Goal: Transaction & Acquisition: Purchase product/service

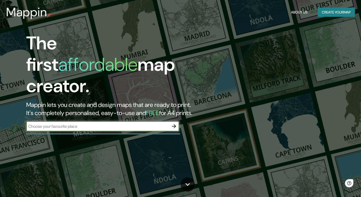
click at [141, 124] on input "text" at bounding box center [97, 127] width 143 height 6
type input "via la [PERSON_NAME] [GEOGRAPHIC_DATA]"
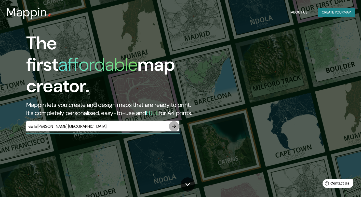
click at [176, 123] on icon "button" at bounding box center [174, 126] width 6 height 6
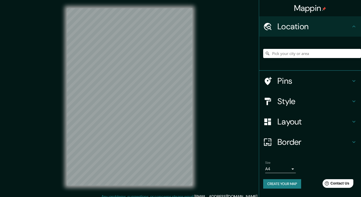
click at [285, 55] on input "Pick your city or area" at bounding box center [312, 53] width 98 height 9
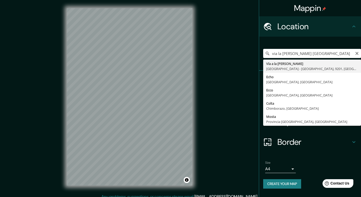
type input "Vía a la [PERSON_NAME], [GEOGRAPHIC_DATA] - [GEOGRAPHIC_DATA], 9201, [GEOGRAPHI…"
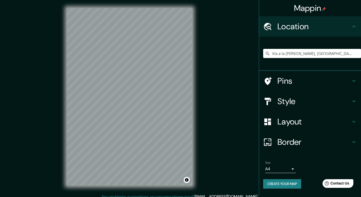
click at [209, 99] on div "Mappin Location [STREET_ADDRESS][PERSON_NAME] Pins Style Layout Border Choose a…" at bounding box center [180, 101] width 361 height 202
click at [201, 108] on div "Mappin Location [STREET_ADDRESS][PERSON_NAME] Pins Style Layout Border Choose a…" at bounding box center [180, 101] width 361 height 202
click at [290, 53] on input "Vía a la [PERSON_NAME], [GEOGRAPHIC_DATA] - [GEOGRAPHIC_DATA], 9201, [GEOGRAPHI…" at bounding box center [312, 53] width 98 height 9
click at [359, 54] on icon "Clear" at bounding box center [357, 53] width 4 height 4
type input "[STREET_ADDRESS][PERSON_NAME][PERSON_NAME]"
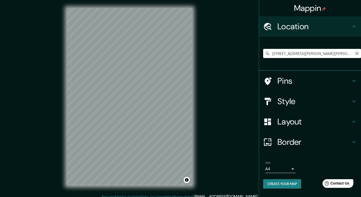
click at [356, 53] on icon "Clear" at bounding box center [357, 53] width 4 height 4
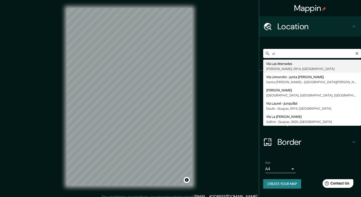
type input "v"
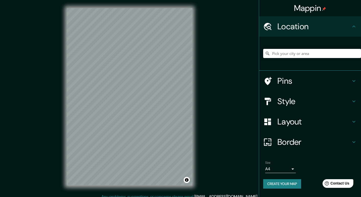
type input "ñ"
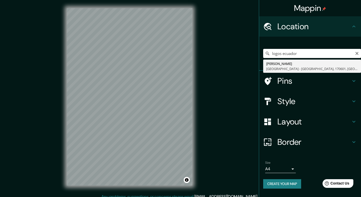
click at [272, 54] on input "logos ecuador" at bounding box center [312, 53] width 98 height 9
type input "colegio logos [GEOGRAPHIC_DATA]"
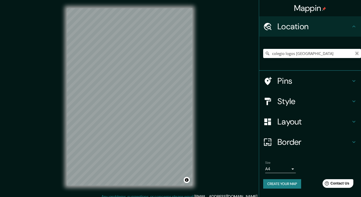
click at [357, 53] on icon "Clear" at bounding box center [357, 53] width 4 height 4
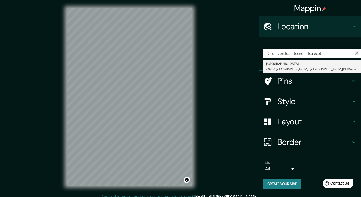
type input "universidad tecnolofica ecotec"
click at [356, 55] on icon "Clear" at bounding box center [356, 53] width 3 height 3
type input "ecotec via la [PERSON_NAME]"
click at [356, 55] on icon "Clear" at bounding box center [356, 53] width 3 height 3
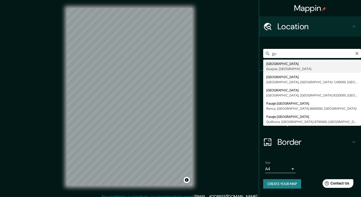
type input "g"
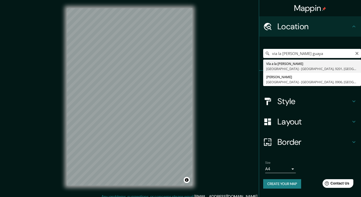
type input "Vía a la [PERSON_NAME], [GEOGRAPHIC_DATA] - [GEOGRAPHIC_DATA], 9201, [GEOGRAPHI…"
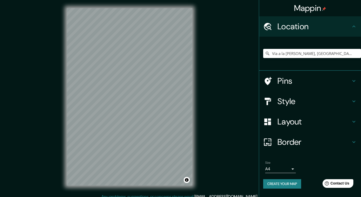
click at [211, 69] on div "Mappin Location [STREET_ADDRESS][PERSON_NAME] Pins Style Layout Border Choose a…" at bounding box center [180, 101] width 361 height 202
click at [196, 77] on div "© Mapbox © OpenStreetMap Improve this map" at bounding box center [130, 97] width 142 height 194
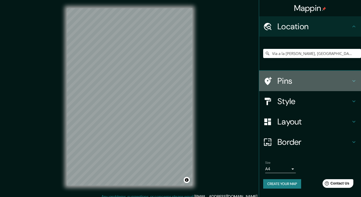
click at [287, 84] on h4 "Pins" at bounding box center [313, 81] width 73 height 10
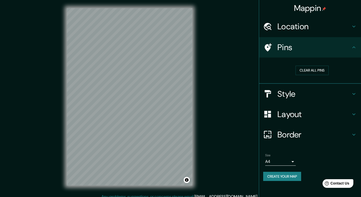
click at [307, 92] on h4 "Style" at bounding box center [313, 94] width 73 height 10
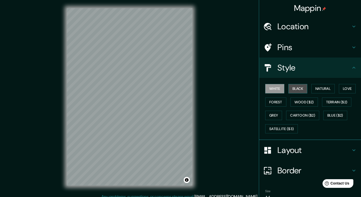
click at [296, 89] on button "Black" at bounding box center [297, 88] width 19 height 9
click at [323, 90] on button "Natural" at bounding box center [322, 88] width 23 height 9
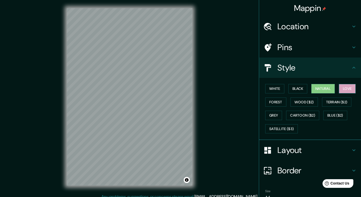
click at [342, 92] on button "Love" at bounding box center [347, 88] width 17 height 9
click at [275, 104] on button "Forest" at bounding box center [275, 102] width 21 height 9
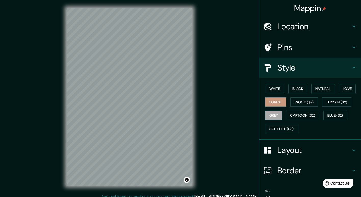
click at [274, 115] on button "Grey" at bounding box center [273, 115] width 17 height 9
click at [294, 118] on button "Cartoon ($2)" at bounding box center [302, 115] width 33 height 9
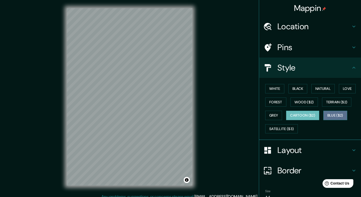
click at [328, 118] on button "Blue ($2)" at bounding box center [335, 115] width 24 height 9
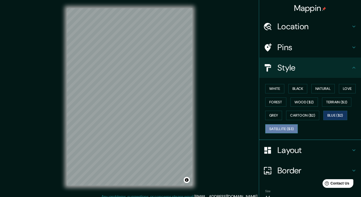
click at [294, 126] on button "Satellite ($3)" at bounding box center [281, 128] width 33 height 9
click at [65, 119] on div "© Mapbox © OpenStreetMap Improve this map © Maxar" at bounding box center [130, 97] width 142 height 194
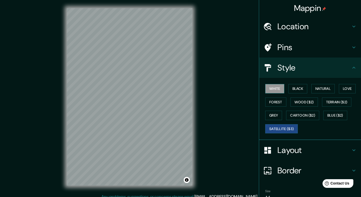
click at [276, 89] on button "White" at bounding box center [274, 88] width 19 height 9
click at [338, 103] on button "Terrain ($2)" at bounding box center [337, 102] width 30 height 9
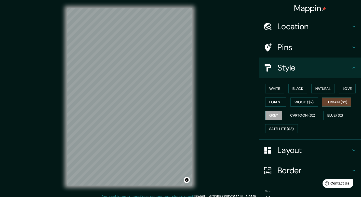
click at [269, 119] on button "Grey" at bounding box center [273, 115] width 17 height 9
click at [306, 115] on button "Cartoon ($2)" at bounding box center [302, 115] width 33 height 9
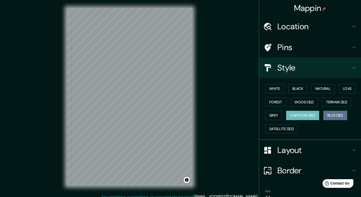
click at [337, 117] on button "Blue ($2)" at bounding box center [335, 115] width 24 height 9
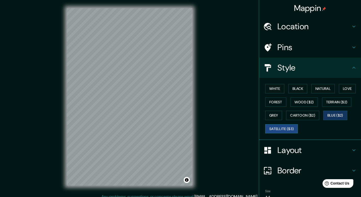
click at [291, 127] on button "Satellite ($3)" at bounding box center [281, 128] width 33 height 9
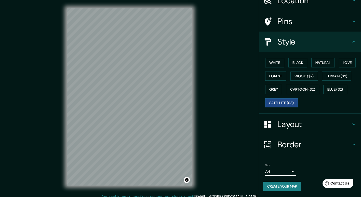
scroll to position [5, 0]
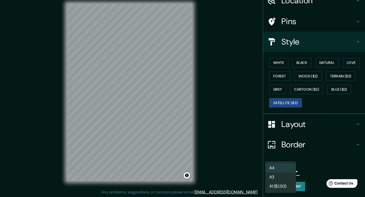
click at [284, 174] on body "Mappin Location Vía a [GEOGRAPHIC_DATA][PERSON_NAME], [GEOGRAPHIC_DATA] - [GEOG…" at bounding box center [182, 93] width 365 height 197
click at [280, 179] on li "A3" at bounding box center [280, 177] width 31 height 9
type input "a4"
click at [279, 170] on body "Mappin Location Vía a [GEOGRAPHIC_DATA][PERSON_NAME], [GEOGRAPHIC_DATA] - [GEOG…" at bounding box center [182, 93] width 365 height 197
click at [278, 178] on li "A3" at bounding box center [280, 177] width 31 height 9
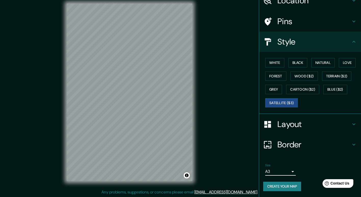
click at [325, 147] on h4 "Border" at bounding box center [313, 145] width 73 height 10
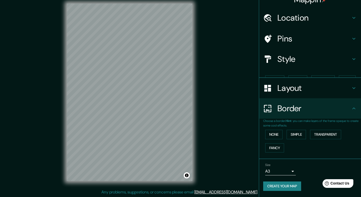
scroll to position [0, 0]
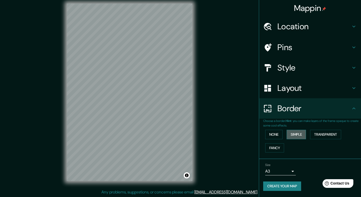
click at [302, 135] on button "Simple" at bounding box center [296, 134] width 19 height 9
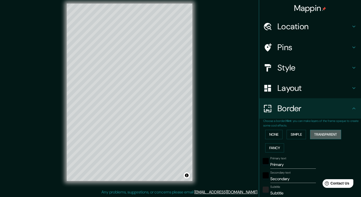
click at [320, 137] on button "Transparent" at bounding box center [325, 134] width 31 height 9
click at [273, 134] on button "None" at bounding box center [273, 134] width 17 height 9
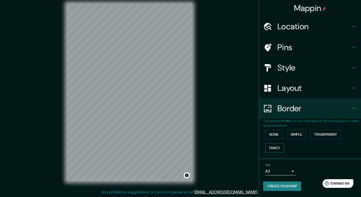
click at [276, 149] on button "Fancy" at bounding box center [274, 147] width 19 height 9
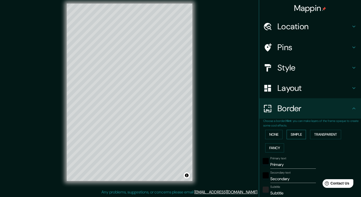
click at [299, 136] on button "Simple" at bounding box center [296, 134] width 19 height 9
click at [270, 134] on button "None" at bounding box center [273, 134] width 17 height 9
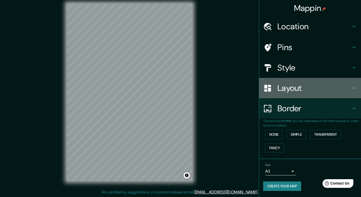
click at [294, 96] on div "Layout" at bounding box center [310, 88] width 102 height 20
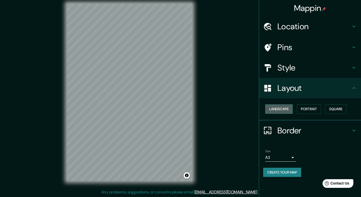
click at [280, 109] on button "Landscape" at bounding box center [279, 108] width 28 height 9
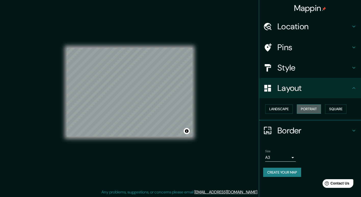
click at [307, 111] on button "Portrait" at bounding box center [309, 108] width 24 height 9
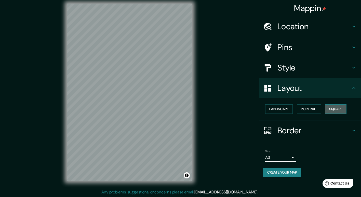
click at [336, 111] on button "Square" at bounding box center [335, 108] width 21 height 9
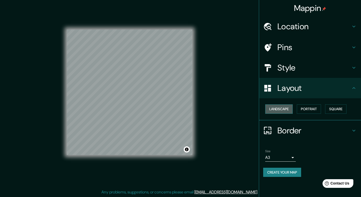
click at [287, 108] on button "Landscape" at bounding box center [279, 108] width 28 height 9
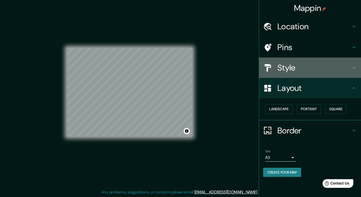
click at [306, 74] on div "Style" at bounding box center [310, 68] width 102 height 20
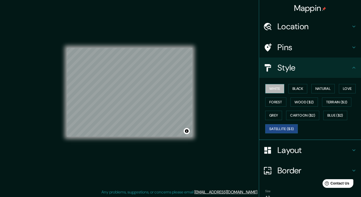
click at [276, 91] on button "White" at bounding box center [274, 88] width 19 height 9
click at [292, 90] on button "Black" at bounding box center [297, 88] width 19 height 9
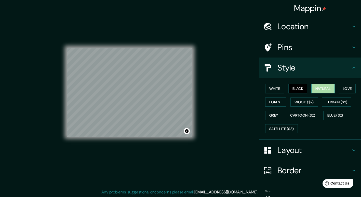
click at [325, 91] on button "Natural" at bounding box center [322, 88] width 23 height 9
click at [340, 91] on button "Love" at bounding box center [347, 88] width 17 height 9
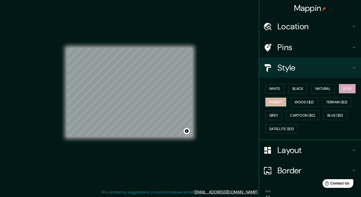
click at [273, 105] on button "Forest" at bounding box center [275, 102] width 21 height 9
click at [272, 114] on button "Grey" at bounding box center [273, 115] width 17 height 9
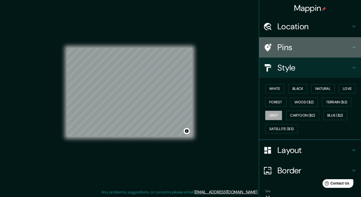
click at [292, 48] on h4 "Pins" at bounding box center [313, 47] width 73 height 10
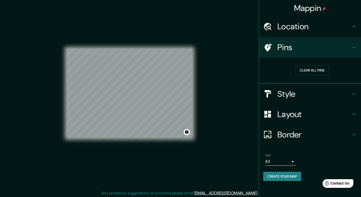
scroll to position [4, 0]
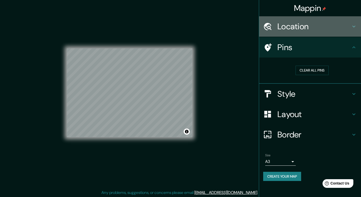
click at [306, 29] on h4 "Location" at bounding box center [313, 26] width 73 height 10
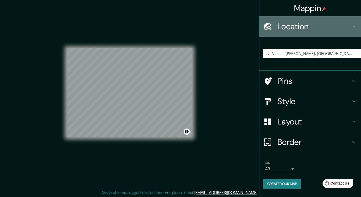
click at [303, 25] on h4 "Location" at bounding box center [313, 26] width 73 height 10
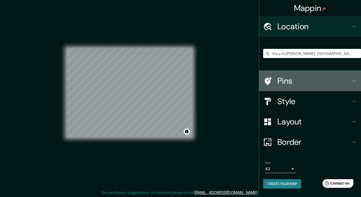
click at [288, 80] on h4 "Pins" at bounding box center [313, 81] width 73 height 10
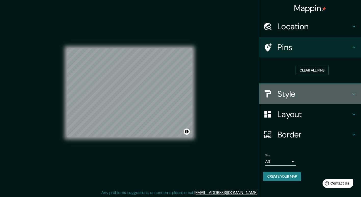
click at [296, 94] on h4 "Style" at bounding box center [313, 94] width 73 height 10
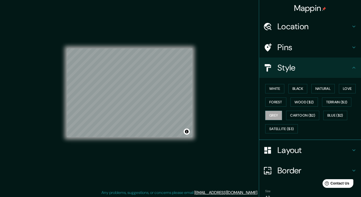
click at [312, 61] on div "Style" at bounding box center [310, 68] width 102 height 20
click at [302, 52] on div "Pins" at bounding box center [310, 47] width 102 height 20
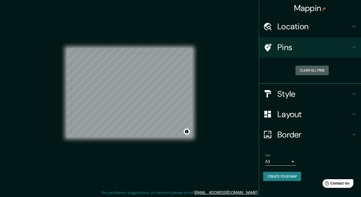
click at [302, 72] on button "Clear all pins" at bounding box center [312, 70] width 33 height 9
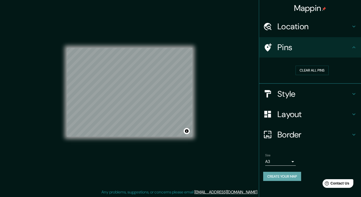
click at [285, 176] on button "Create your map" at bounding box center [282, 176] width 38 height 9
